Goal: Information Seeking & Learning: Learn about a topic

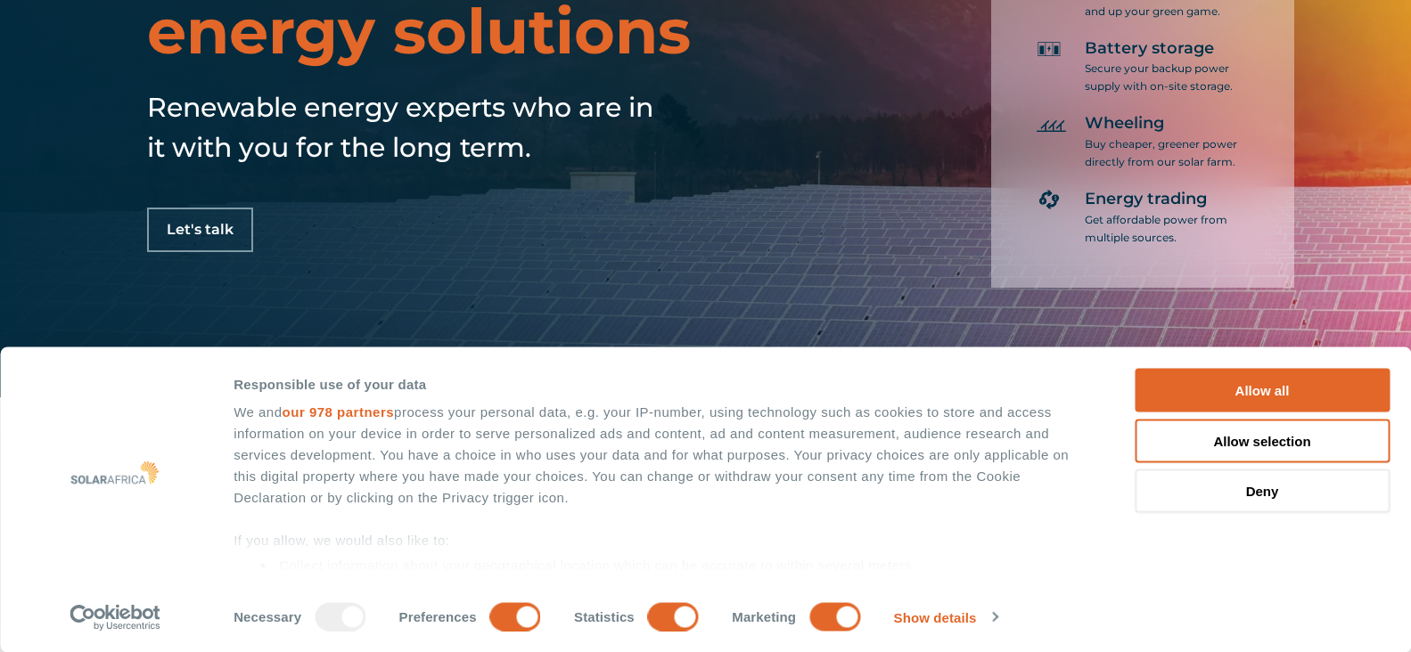
scroll to position [699, 0]
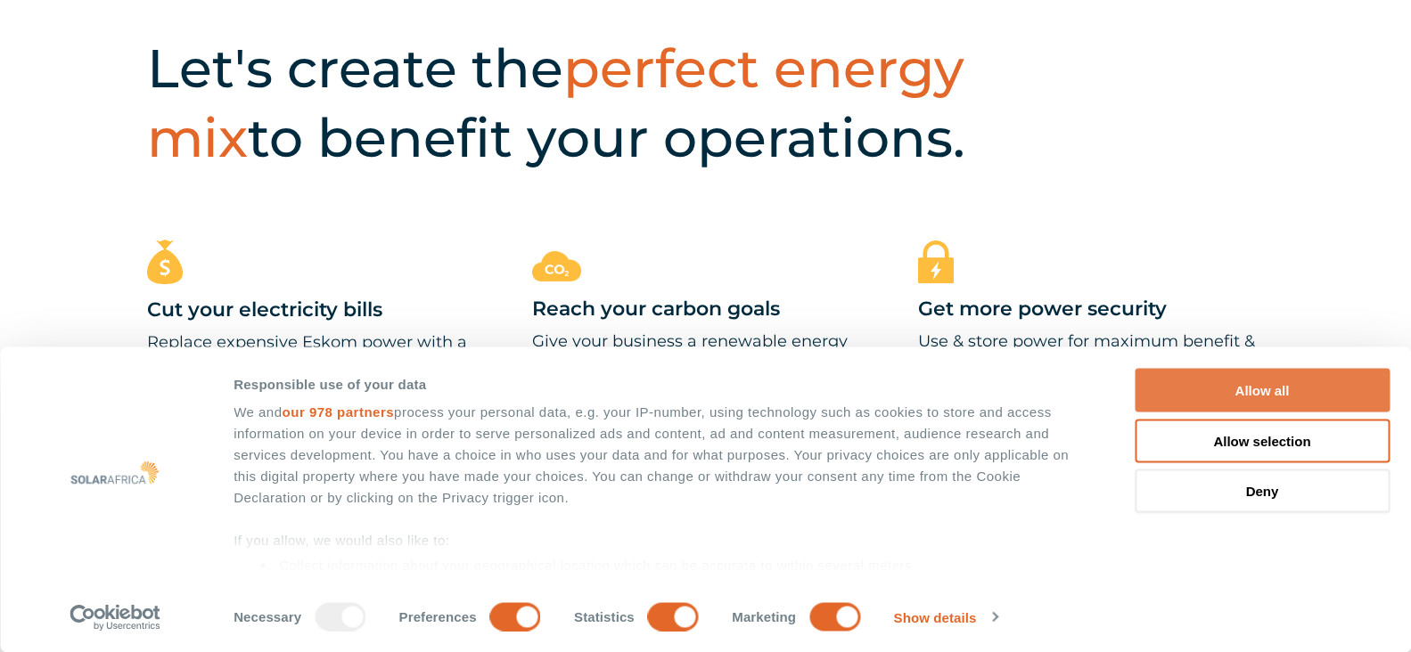
click at [1257, 392] on button "Allow all" at bounding box center [1261, 391] width 255 height 44
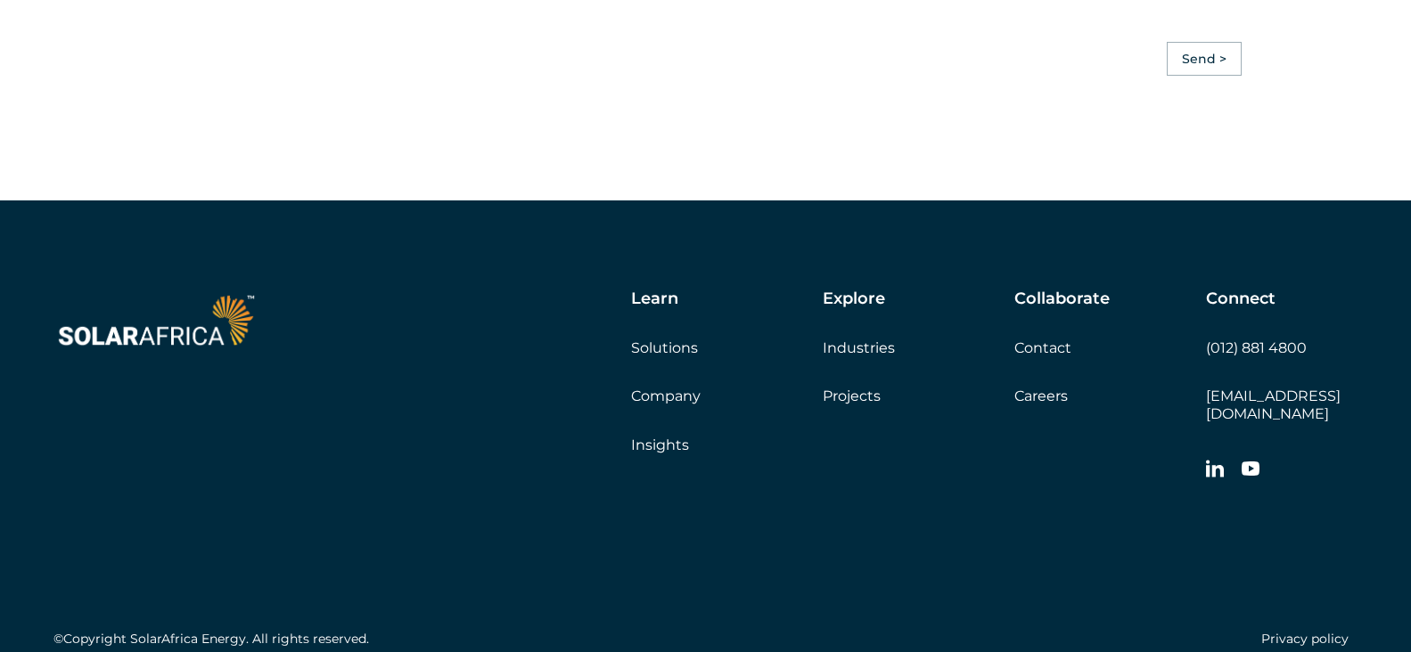
scroll to position [5086, 0]
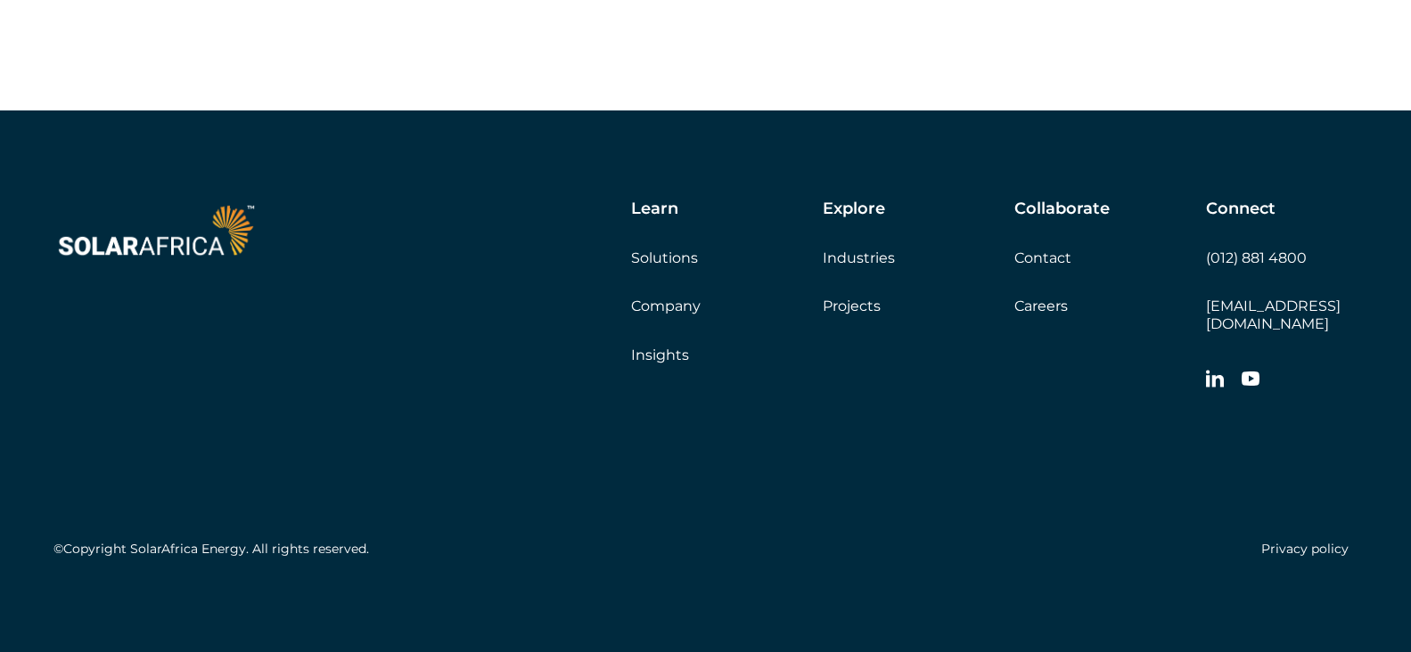
click at [843, 315] on link "Projects" at bounding box center [851, 306] width 58 height 17
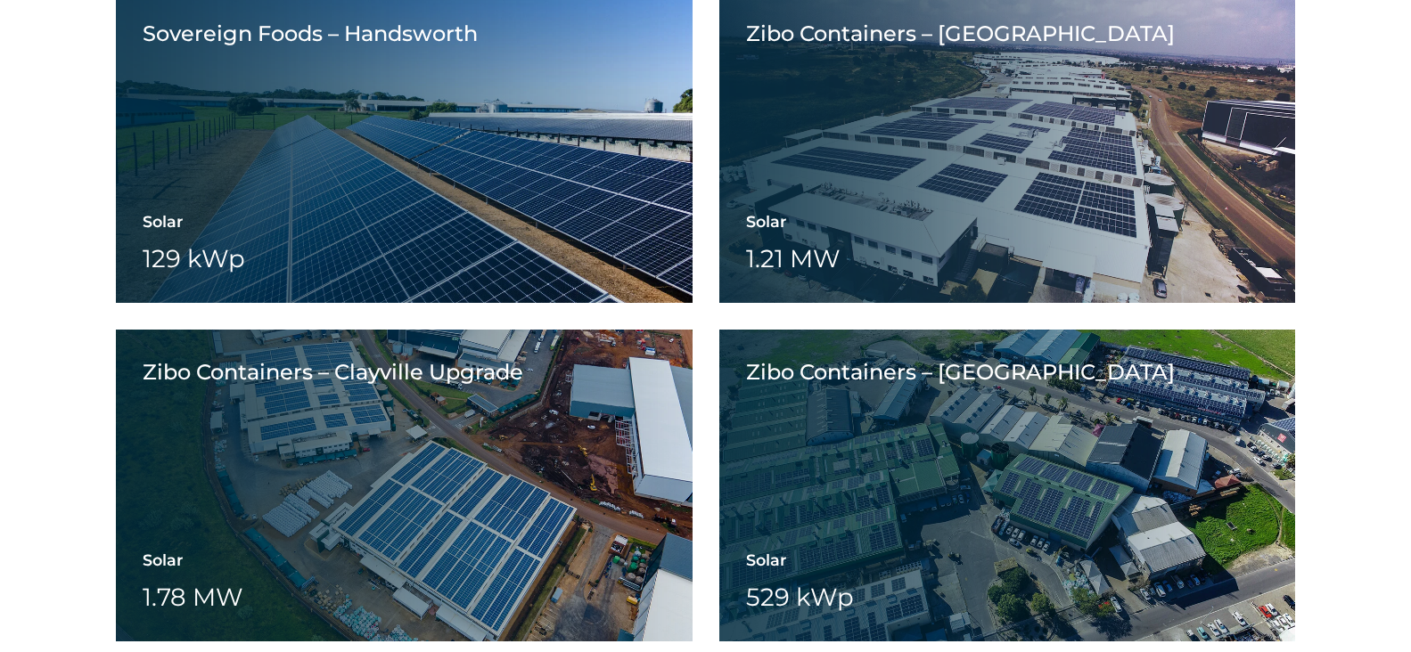
scroll to position [5780, 0]
